Goal: Navigation & Orientation: Find specific page/section

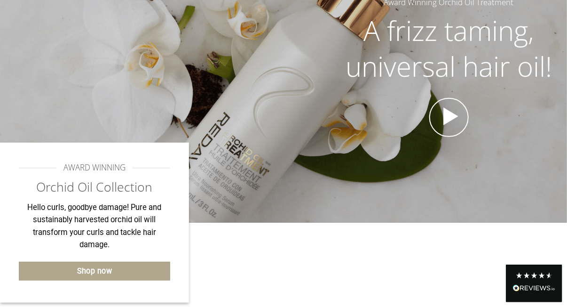
scroll to position [141, 0]
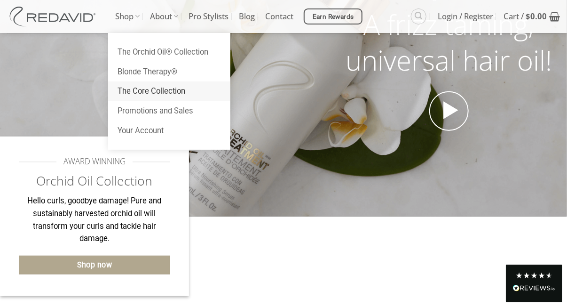
click at [138, 93] on link "The Core Collection" at bounding box center [169, 91] width 122 height 20
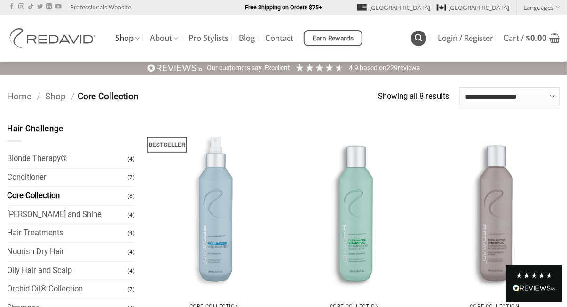
click at [417, 37] on icon "Search" at bounding box center [419, 37] width 8 height 9
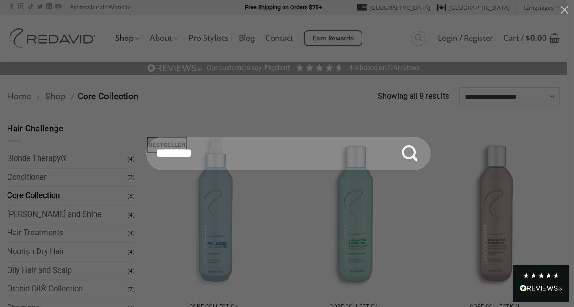
click at [153, 155] on input "Search for:" at bounding box center [288, 153] width 285 height 33
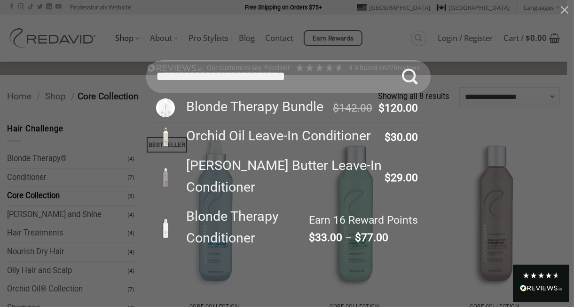
type input "**********"
click at [394, 60] on button "Submit" at bounding box center [410, 76] width 33 height 33
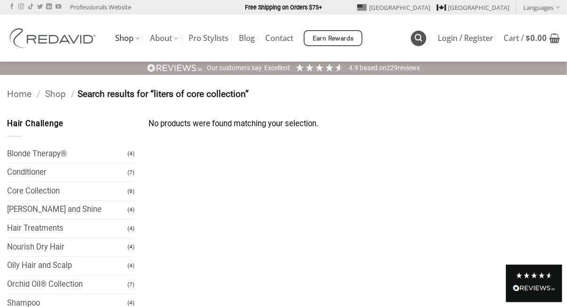
click at [419, 38] on icon "Search" at bounding box center [419, 37] width 8 height 9
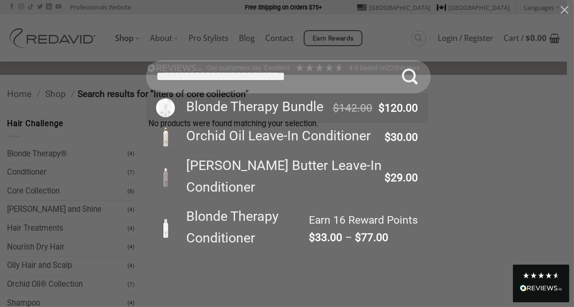
click at [258, 103] on div "Blonde Therapy Bundle" at bounding box center [255, 107] width 151 height 22
type input "**********"
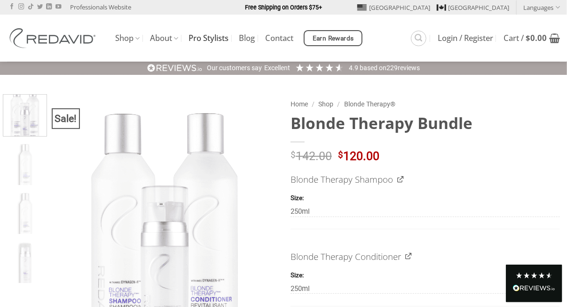
click at [207, 38] on link "Pro Stylists" at bounding box center [209, 38] width 40 height 17
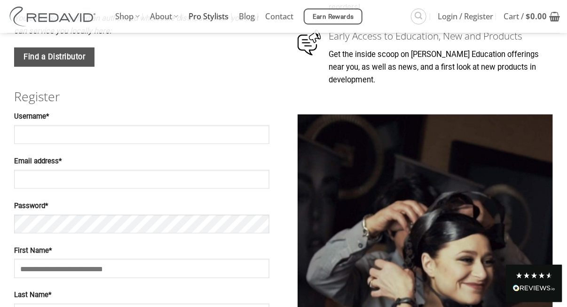
scroll to position [235, 0]
